Goal: Information Seeking & Learning: Learn about a topic

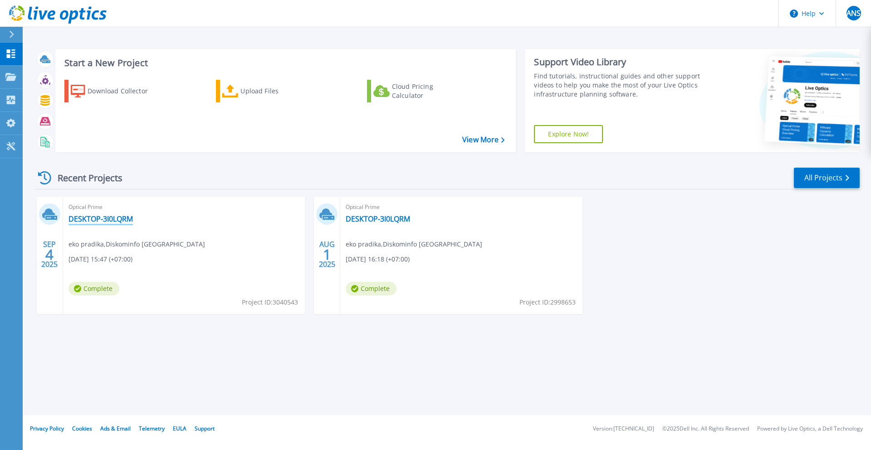
click at [116, 218] on link "DESKTOP-3I0LQRM" at bounding box center [100, 219] width 64 height 9
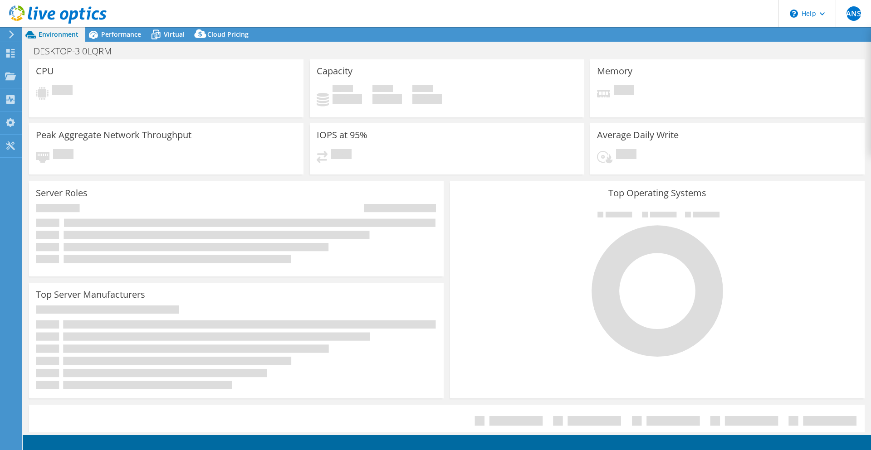
select select "USD"
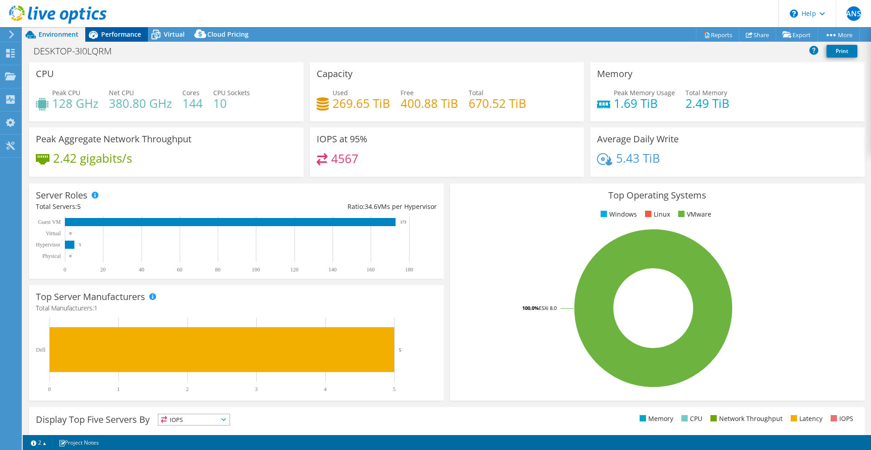
click at [121, 33] on span "Performance" at bounding box center [121, 34] width 40 height 9
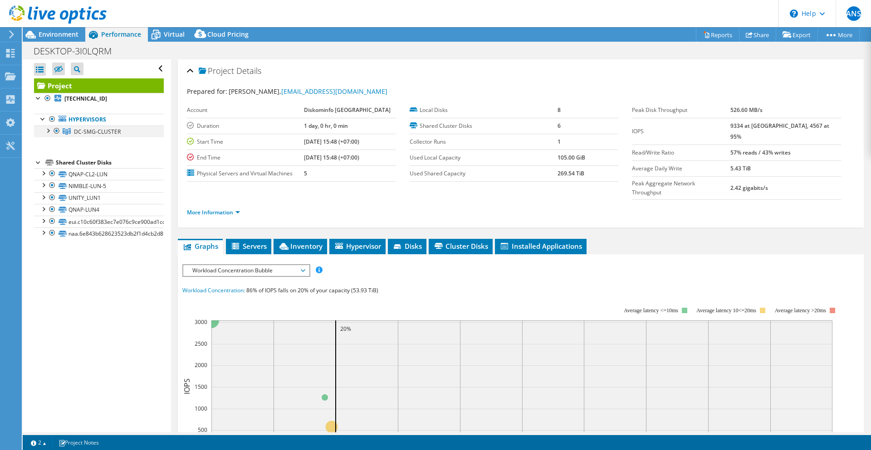
click at [49, 131] on div at bounding box center [47, 130] width 9 height 9
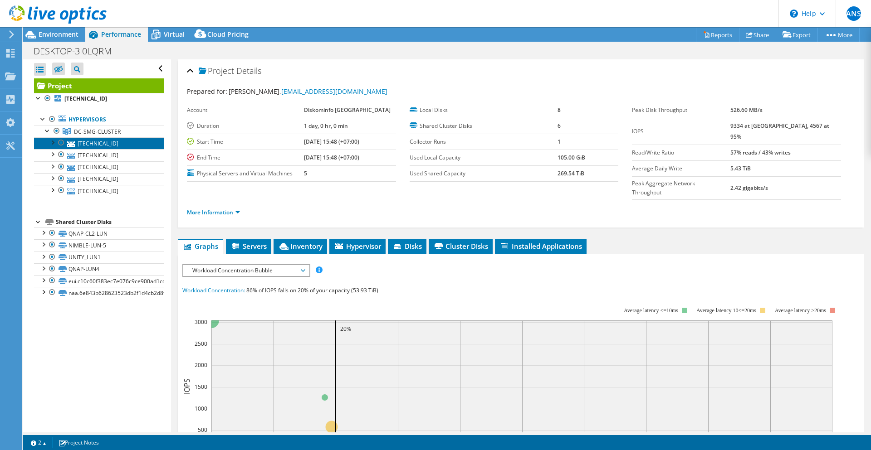
click at [90, 138] on link "192.168.129.212" at bounding box center [99, 143] width 130 height 12
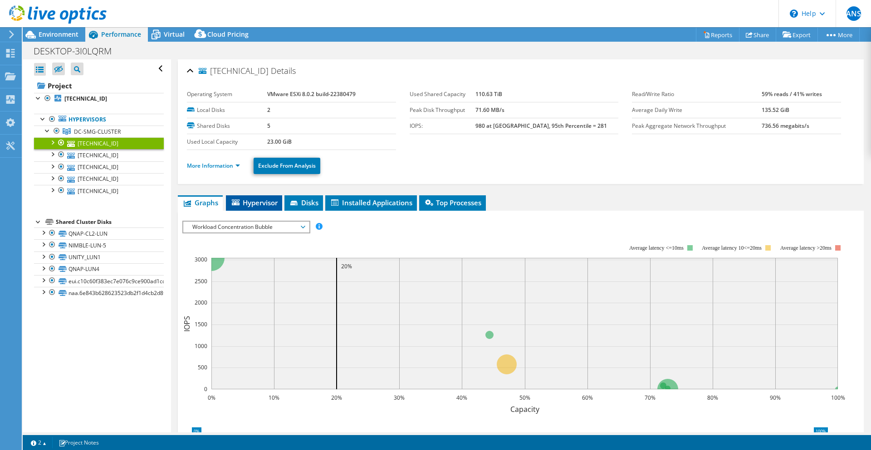
click at [254, 201] on span "Hypervisor" at bounding box center [253, 202] width 47 height 9
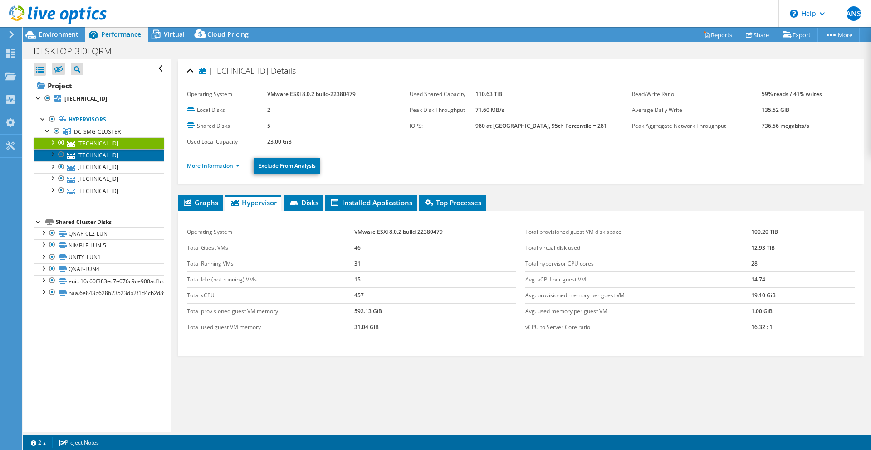
click at [111, 153] on link "192.168.129.218" at bounding box center [99, 155] width 130 height 12
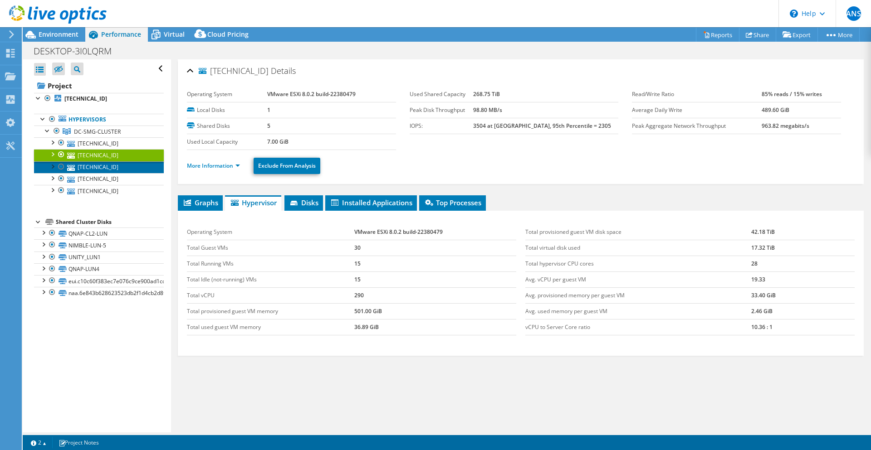
click at [121, 166] on link "192.168.129.211" at bounding box center [99, 167] width 130 height 12
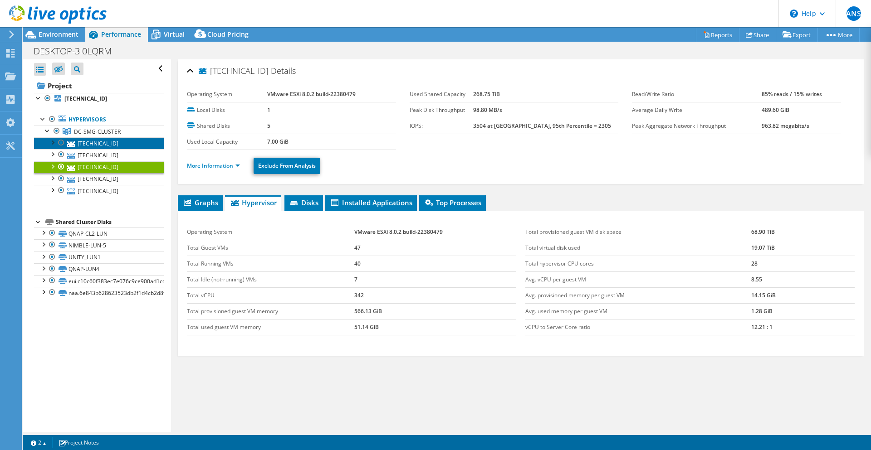
click at [127, 138] on link "192.168.129.212" at bounding box center [99, 143] width 130 height 12
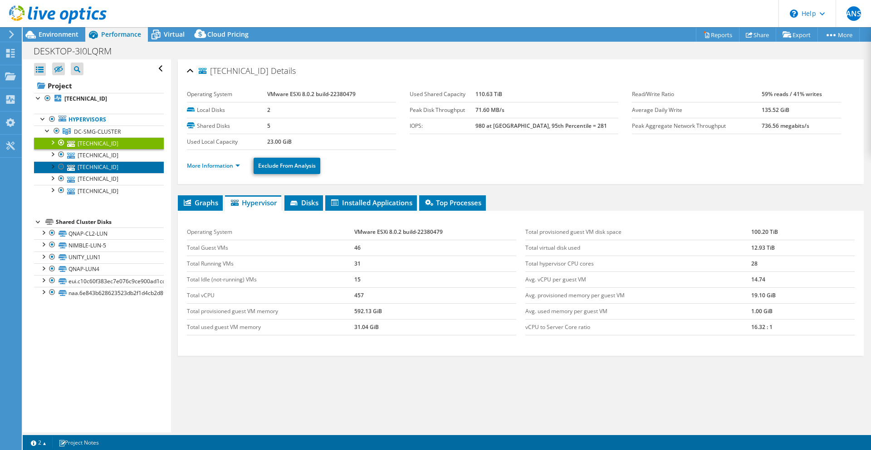
click at [110, 167] on link "192.168.129.211" at bounding box center [99, 167] width 130 height 12
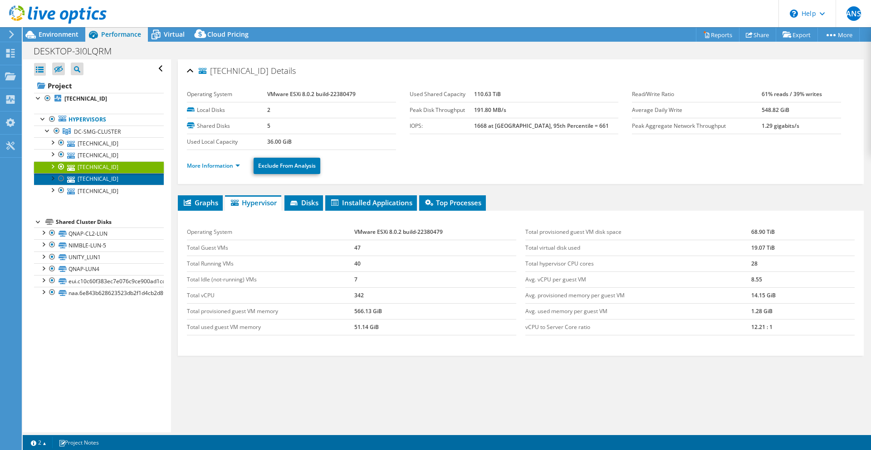
click at [115, 177] on link "192.168.129.213" at bounding box center [99, 179] width 130 height 12
